Goal: Task Accomplishment & Management: Use online tool/utility

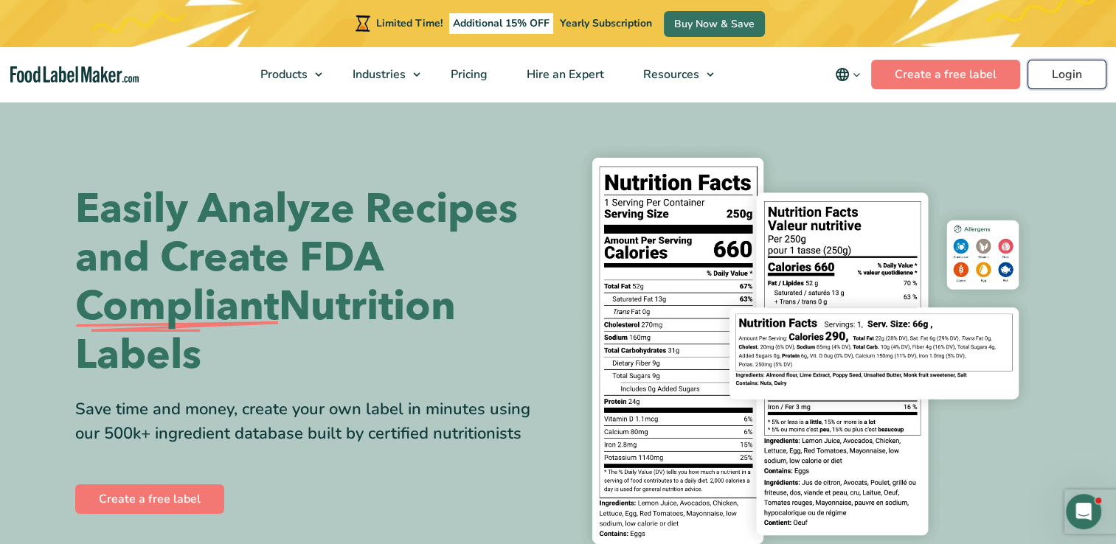
click at [1077, 80] on link "Login" at bounding box center [1066, 75] width 79 height 30
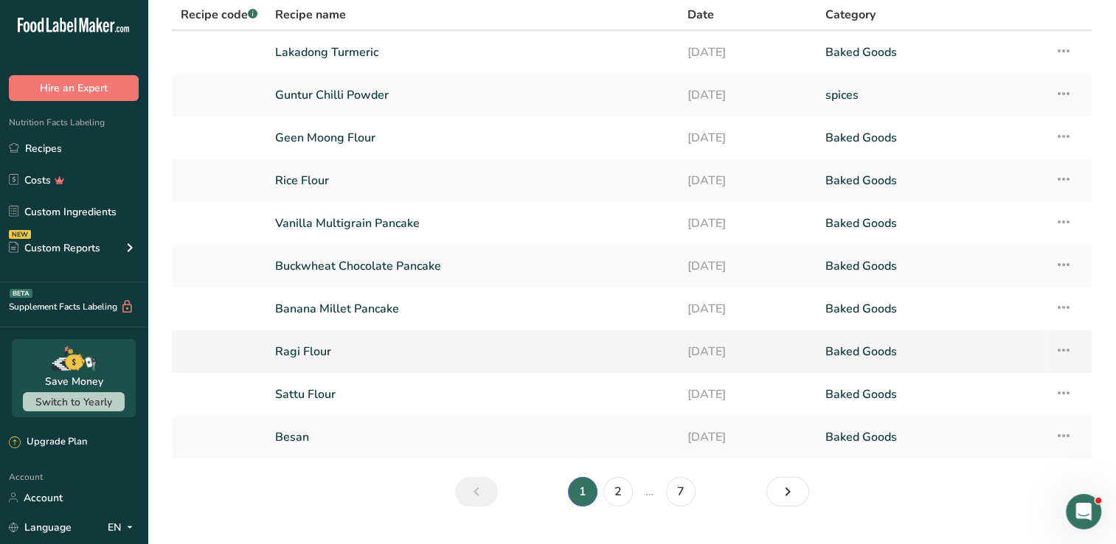
scroll to position [74, 0]
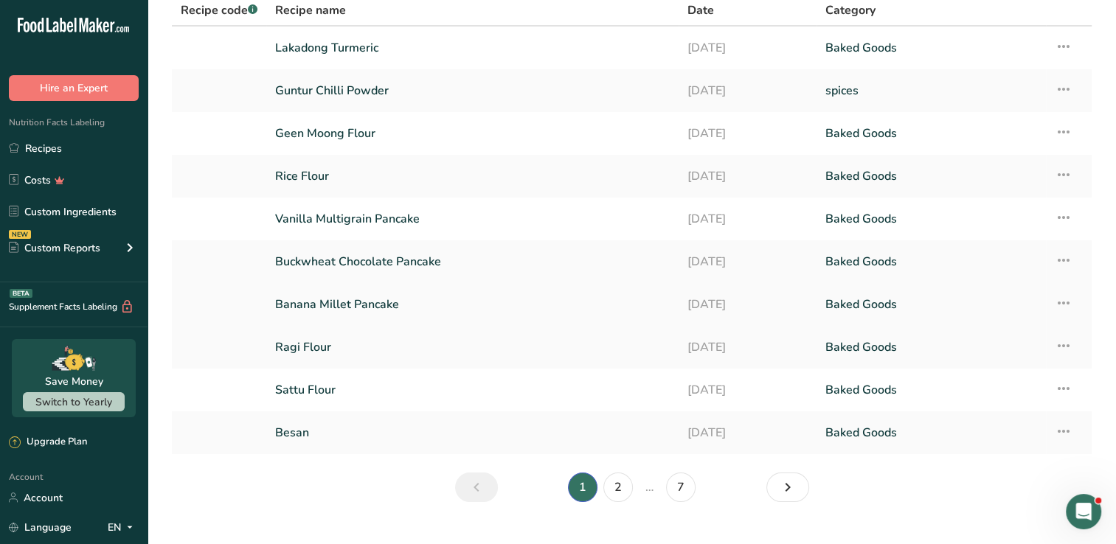
click at [382, 308] on link "Banana Millet Pancake" at bounding box center [472, 304] width 395 height 31
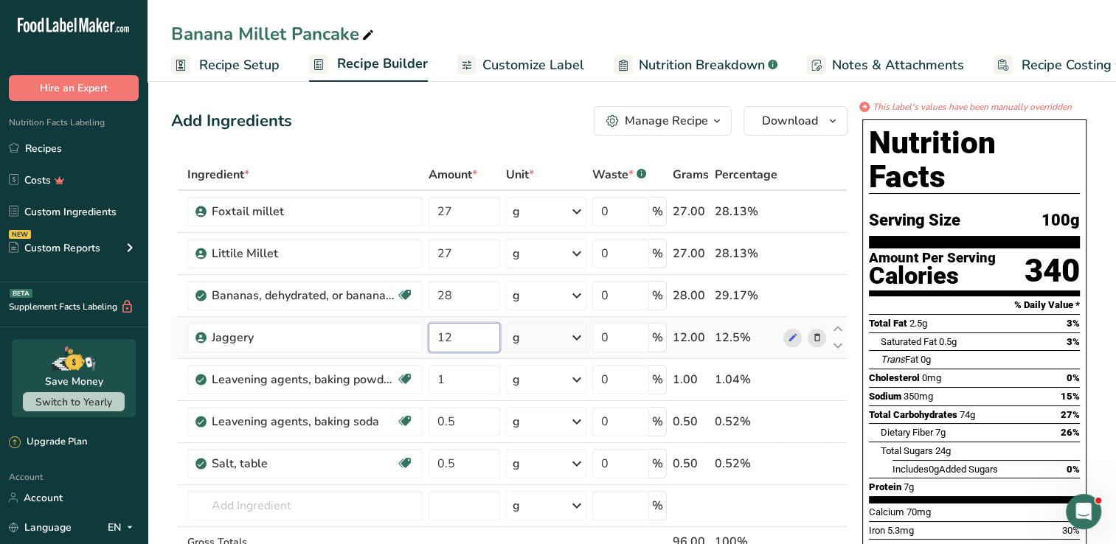
click at [487, 338] on input "12" at bounding box center [465, 338] width 72 height 30
click at [785, 338] on div "Ingredient * Amount * Unit * Waste * .a-a{fill:#347362;}.b-a{fill:#fff;} Grams …" at bounding box center [509, 389] width 676 height 460
click at [785, 344] on span at bounding box center [792, 338] width 18 height 18
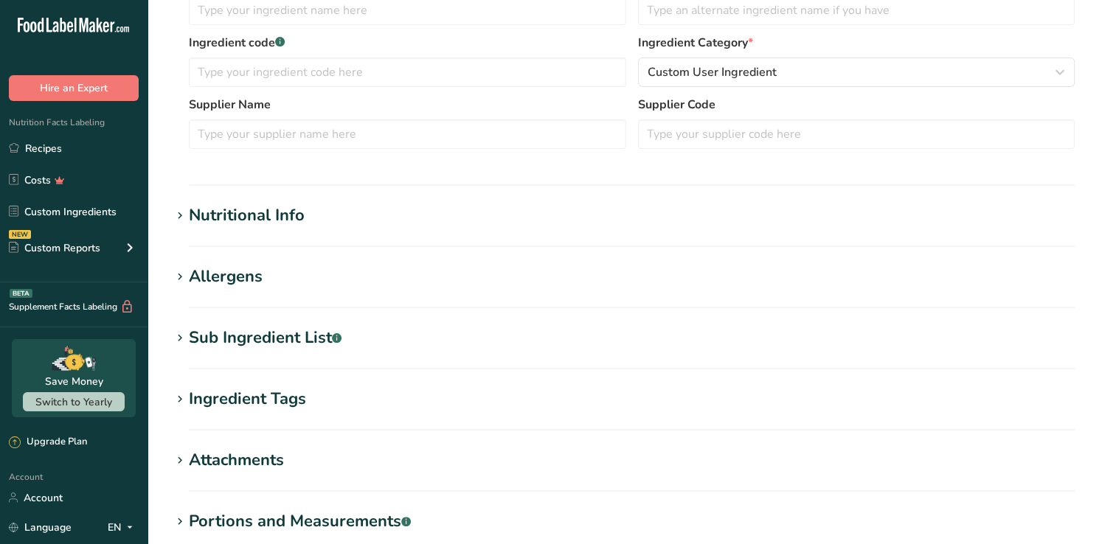
type input "Jaggery"
type input "100"
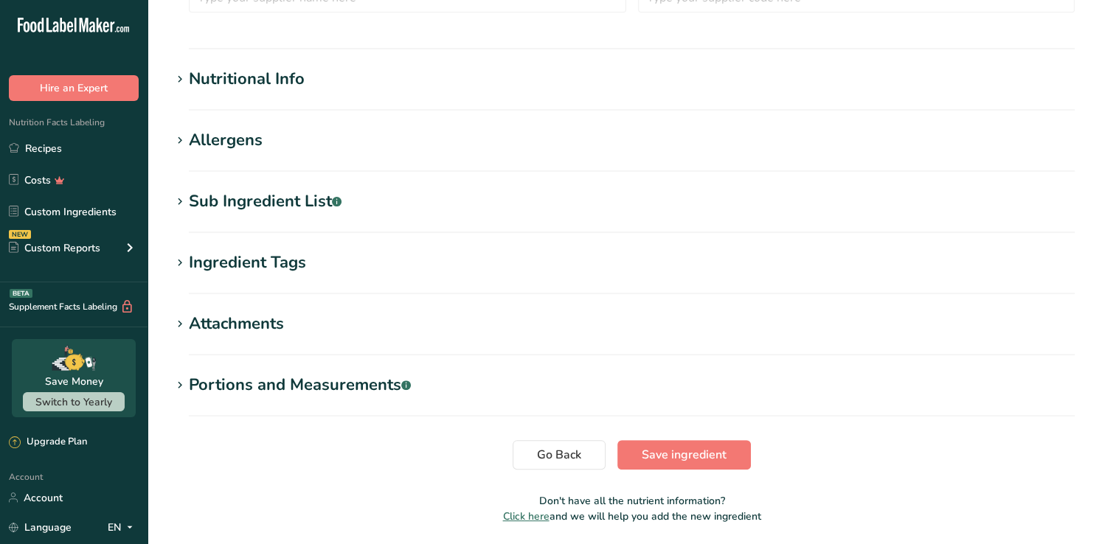
scroll to position [403, 0]
type input "383"
type KJ "1602.47"
type Fat "0.1"
type Fat "0"
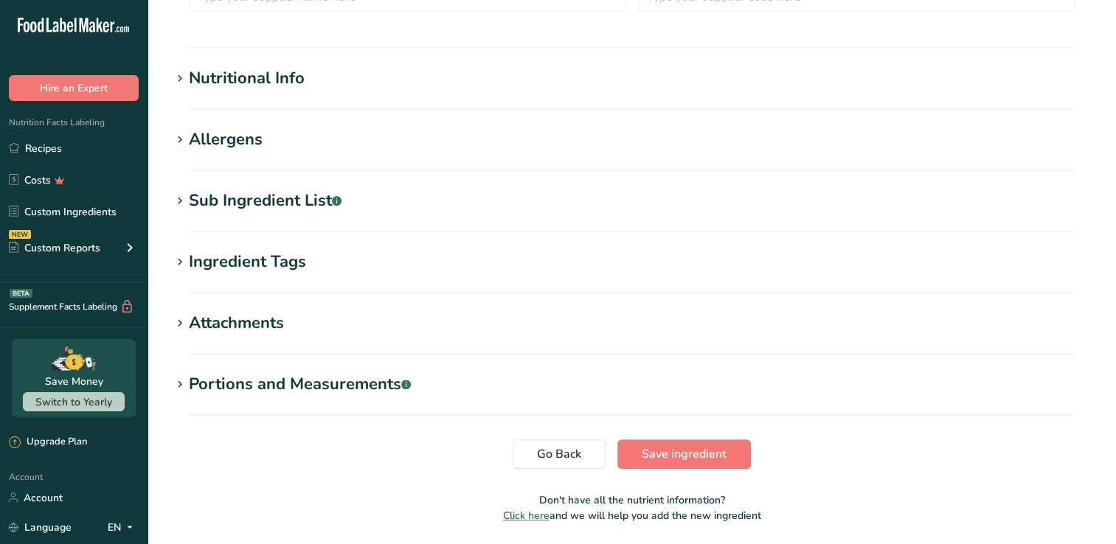
type Fat "0"
type input "0"
type input "25"
type Carbohydrates "98"
type Fiber "0"
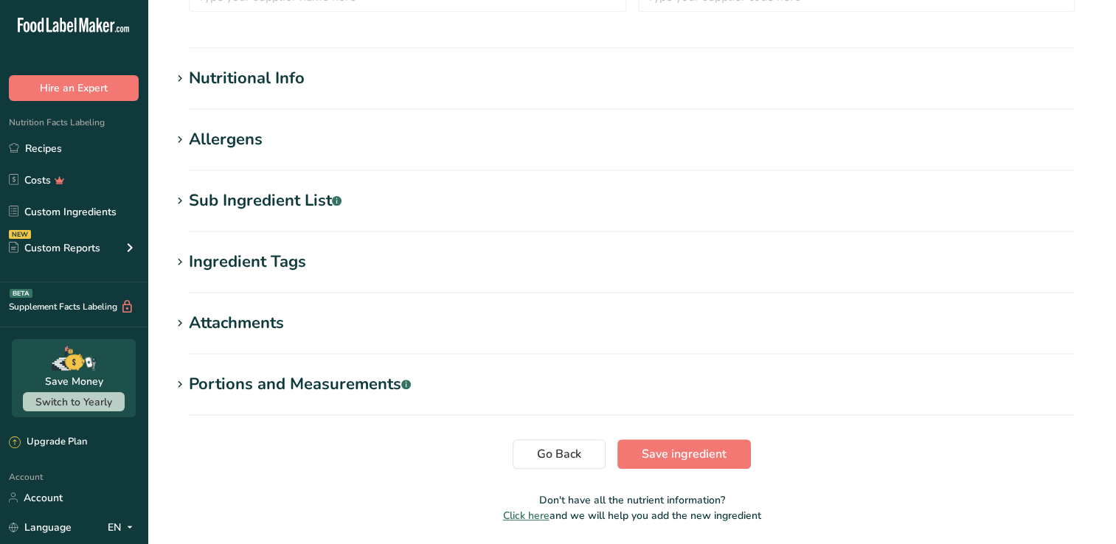
type Sugars "83.5"
type Sugars "0"
type input "0.4"
click at [322, 95] on section "Nutritional Info Serving Size .a-a{fill:#347362;}.b-a{fill:#fff;} Add ingredien…" at bounding box center [631, 88] width 921 height 44
click at [282, 96] on section "Nutritional Info Serving Size .a-a{fill:#347362;}.b-a{fill:#fff;} Add ingredien…" at bounding box center [631, 88] width 921 height 44
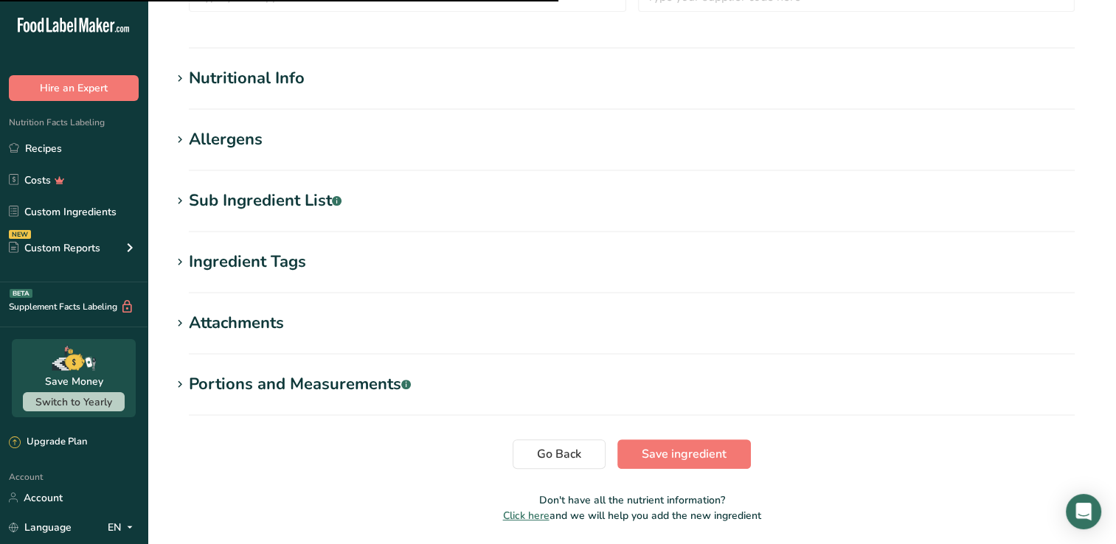
click at [264, 85] on div "Nutritional Info" at bounding box center [247, 78] width 116 height 24
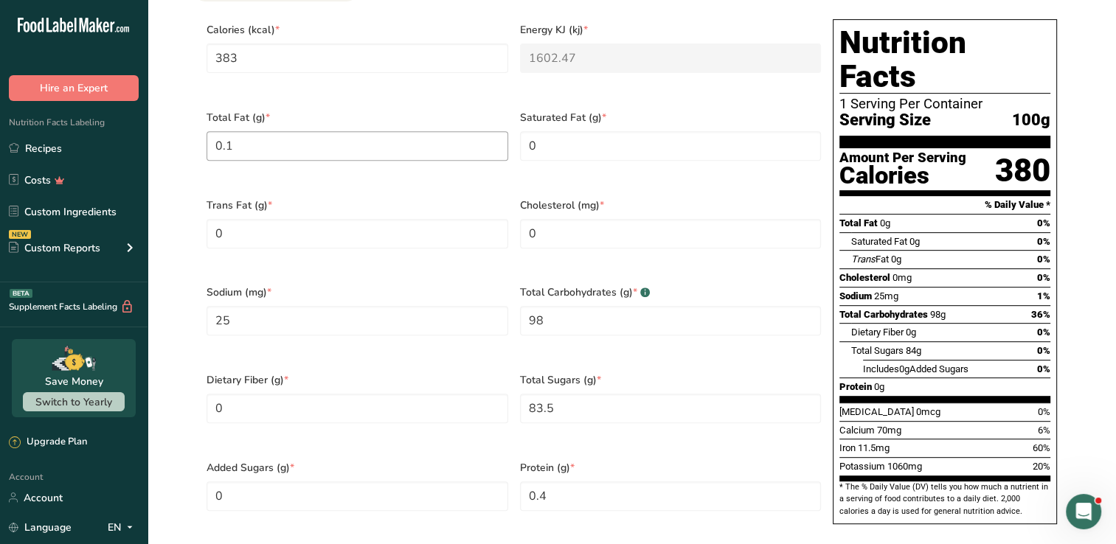
scroll to position [625, 0]
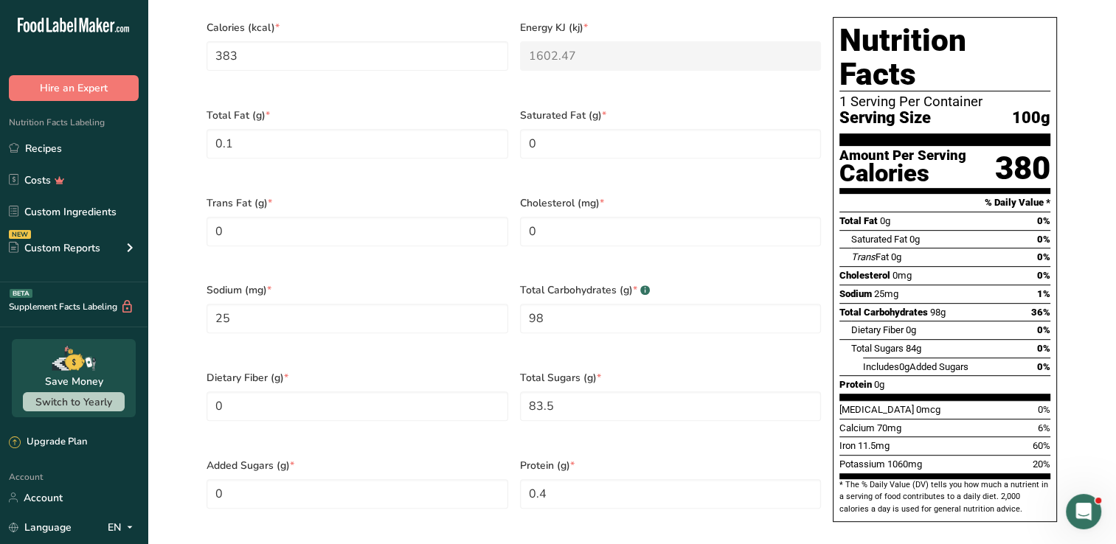
click at [550, 331] on div "Total Carbohydrates (g) * .a-a{fill:#347362;}.b-a{fill:#fff;} 98" at bounding box center [670, 318] width 313 height 88
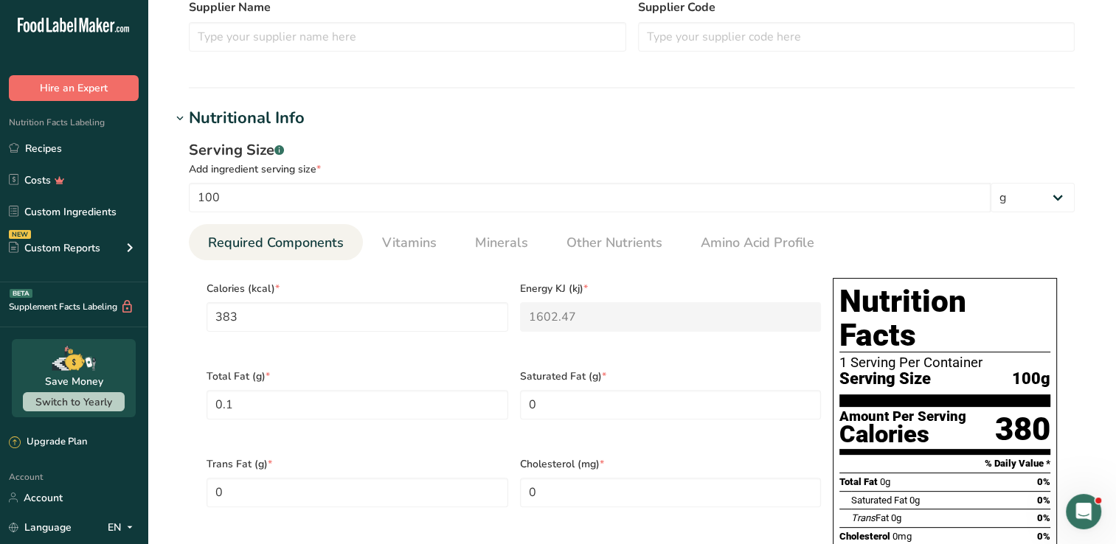
scroll to position [256, 0]
